Goal: Task Accomplishment & Management: Manage account settings

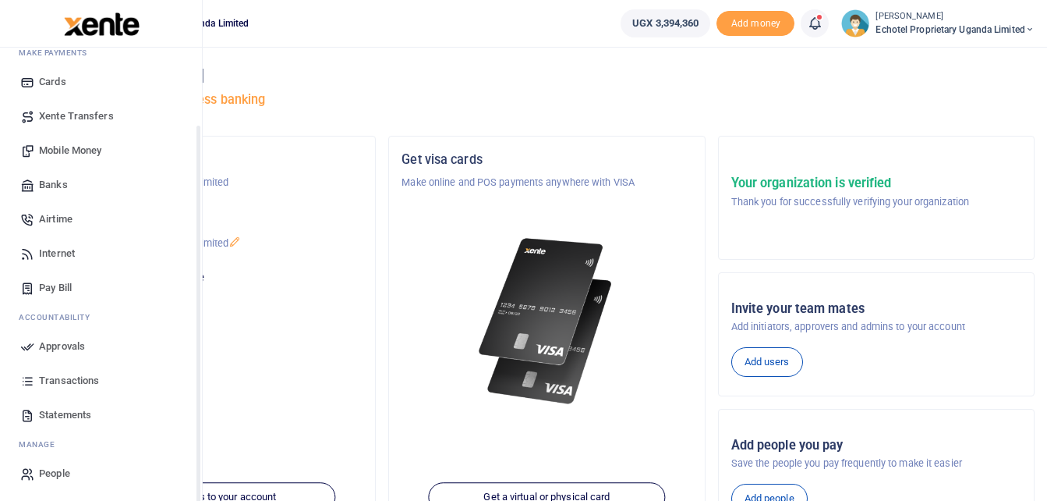
scroll to position [90, 0]
click at [30, 346] on icon at bounding box center [27, 345] width 14 height 14
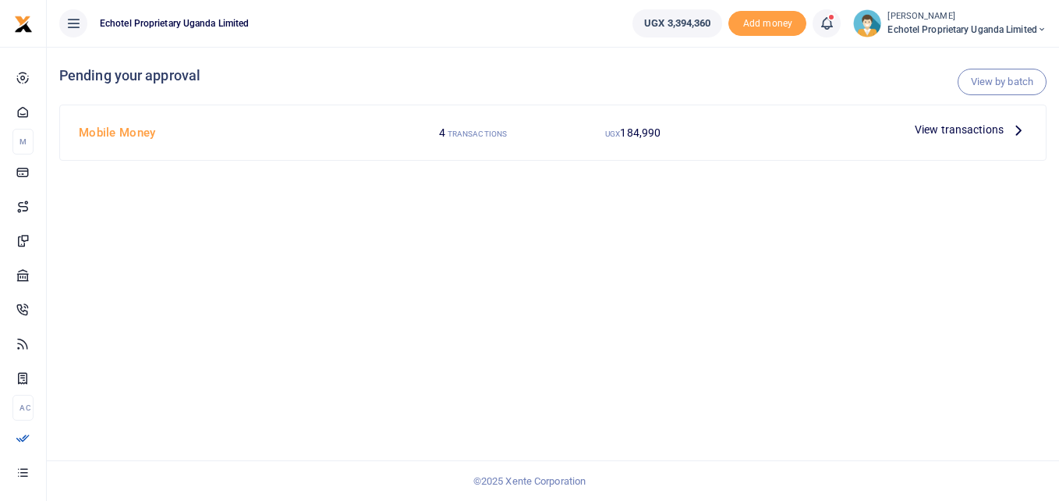
click at [1018, 129] on icon at bounding box center [1018, 129] width 17 height 17
